Goal: Complete application form: Complete application form

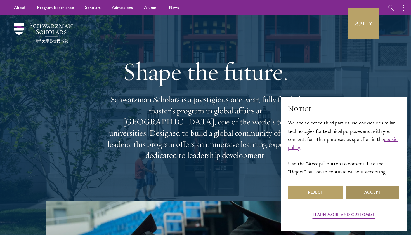
click at [368, 188] on button "Accept" at bounding box center [372, 192] width 55 height 13
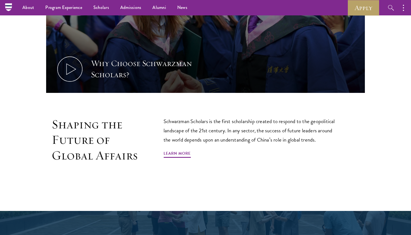
scroll to position [217, 0]
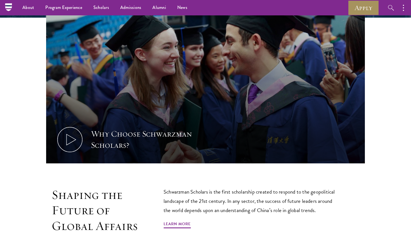
click at [363, 12] on link "Apply" at bounding box center [363, 7] width 31 height 15
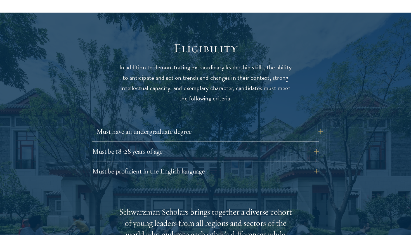
scroll to position [707, 0]
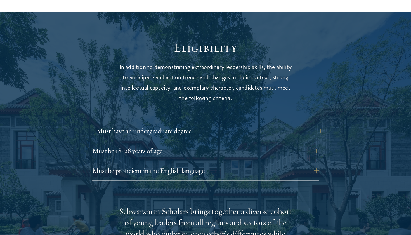
click at [293, 124] on button "Must have an undergraduate degree" at bounding box center [209, 130] width 226 height 13
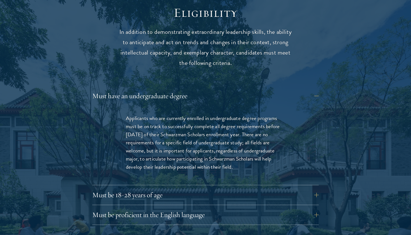
scroll to position [758, 0]
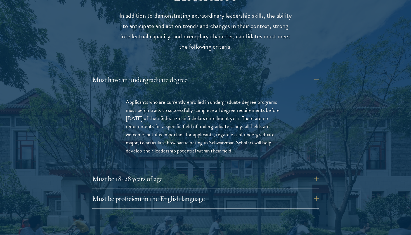
click at [273, 155] on div "Must have an undergraduate degree Applicants who are currently enrolled in unde…" at bounding box center [205, 141] width 226 height 136
click at [268, 172] on button "Must be 18-28 years of age" at bounding box center [209, 178] width 226 height 13
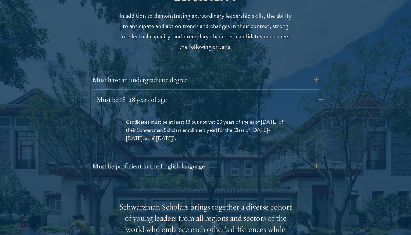
scroll to position [759, 0]
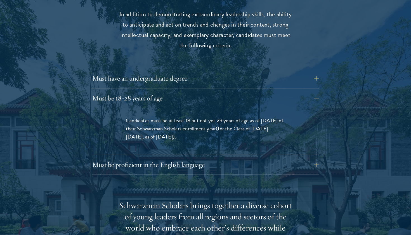
click at [267, 158] on div "Must be proficient in the English language Applicants must demonstrate strong E…" at bounding box center [205, 166] width 226 height 17
click at [264, 158] on button "Must be proficient in the English language" at bounding box center [209, 164] width 226 height 13
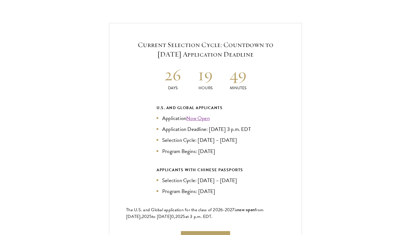
scroll to position [1346, 0]
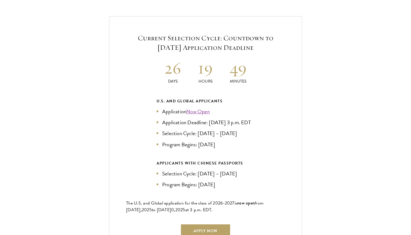
click at [204, 107] on link "Now Open" at bounding box center [197, 111] width 23 height 8
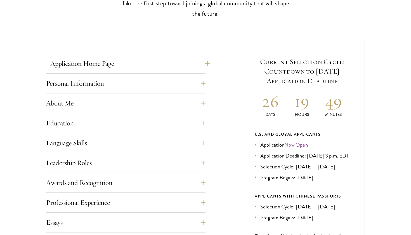
click at [136, 58] on button "Application Home Page" at bounding box center [129, 63] width 159 height 13
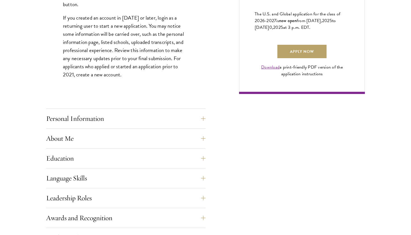
scroll to position [433, 0]
